Goal: Information Seeking & Learning: Learn about a topic

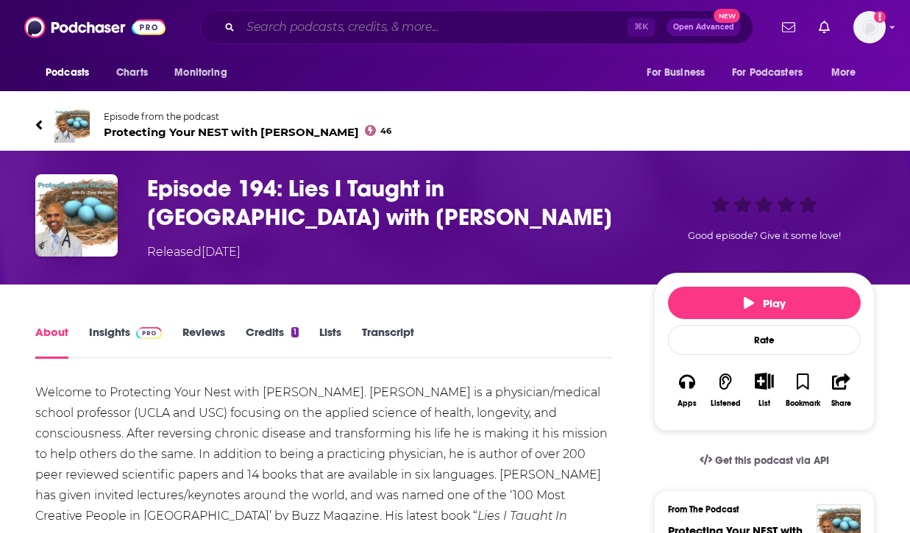
click at [356, 29] on input "Search podcasts, credits, & more..." at bounding box center [434, 27] width 387 height 24
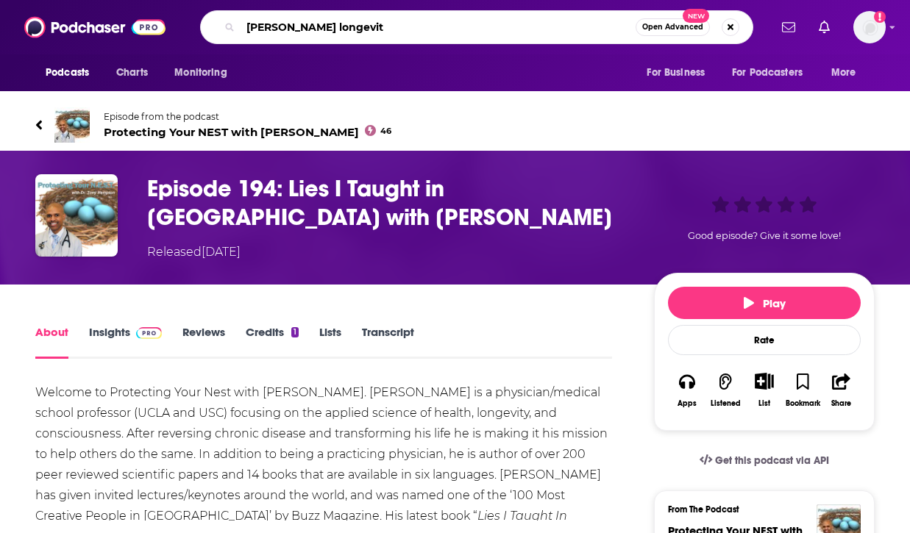
type input "[PERSON_NAME] longevity"
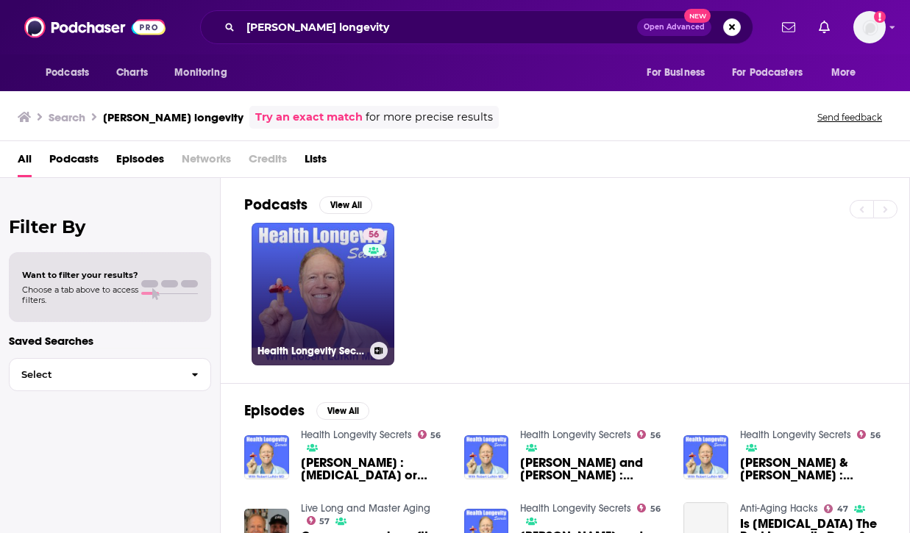
click at [327, 271] on link "56 Health Longevity Secrets" at bounding box center [323, 294] width 143 height 143
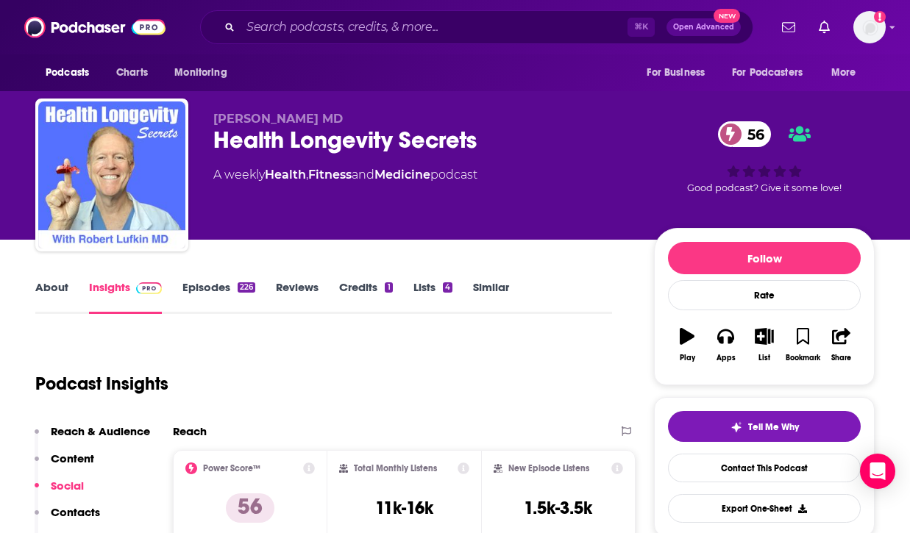
click at [199, 291] on link "Episodes 226" at bounding box center [218, 297] width 73 height 34
